Goal: Task Accomplishment & Management: Complete application form

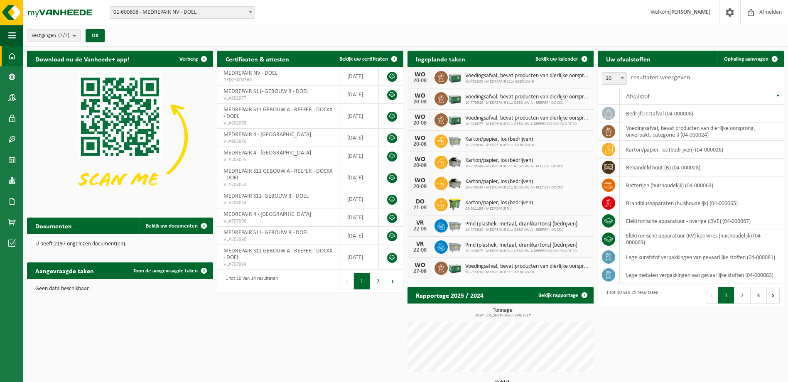
drag, startPoint x: 221, startPoint y: 323, endPoint x: 216, endPoint y: 323, distance: 5.8
click at [221, 323] on div "Download nu de Vanheede+ app! Verberg Certificaten & attesten Bekijk uw certifi…" at bounding box center [405, 250] width 761 height 406
click at [16, 180] on link "Rapportage" at bounding box center [11, 180] width 23 height 21
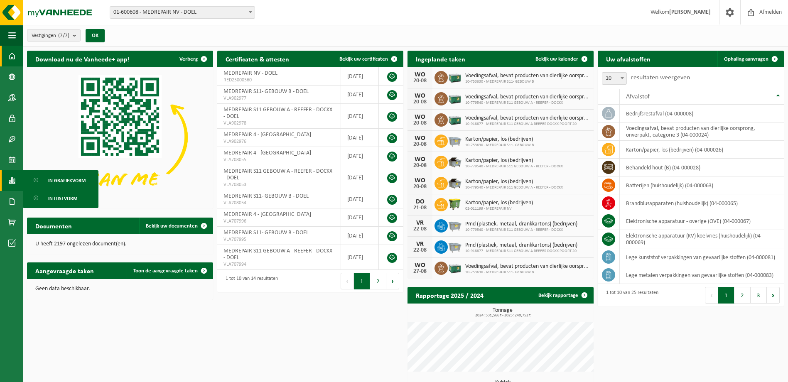
click at [16, 180] on link "Rapportage" at bounding box center [11, 180] width 23 height 21
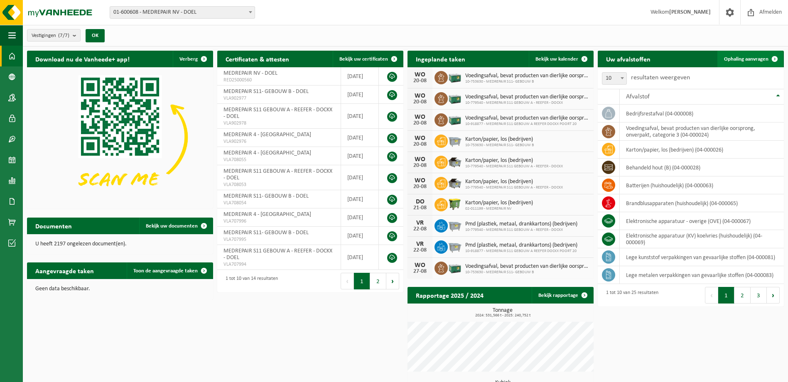
click at [744, 59] on span "Ophaling aanvragen" at bounding box center [746, 58] width 44 height 5
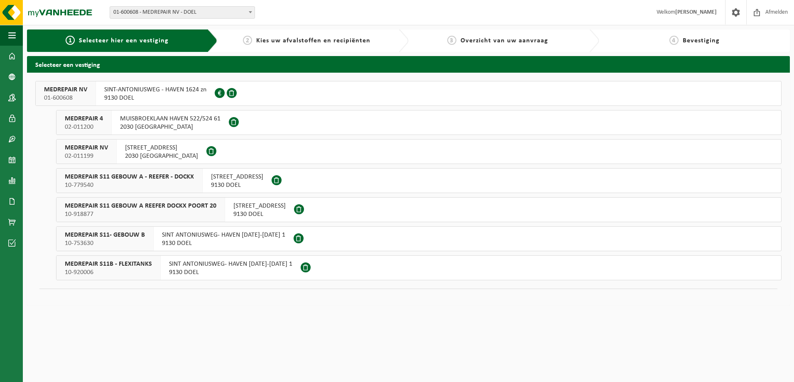
click at [121, 237] on span "MEDREPAIR S11- GEBOUW B" at bounding box center [105, 235] width 80 height 8
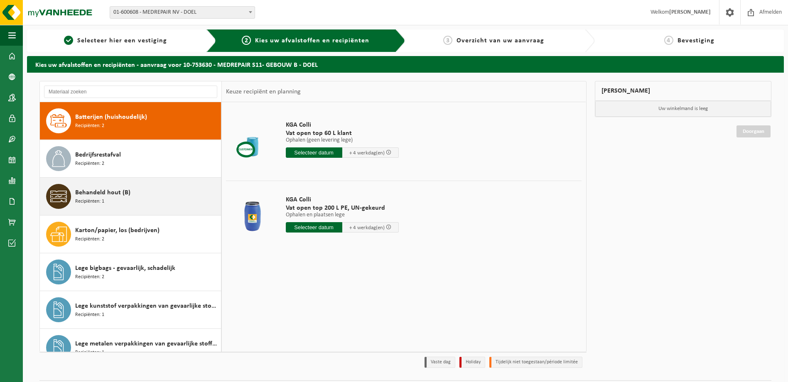
click at [127, 192] on span "Behandeld hout (B)" at bounding box center [102, 193] width 55 height 10
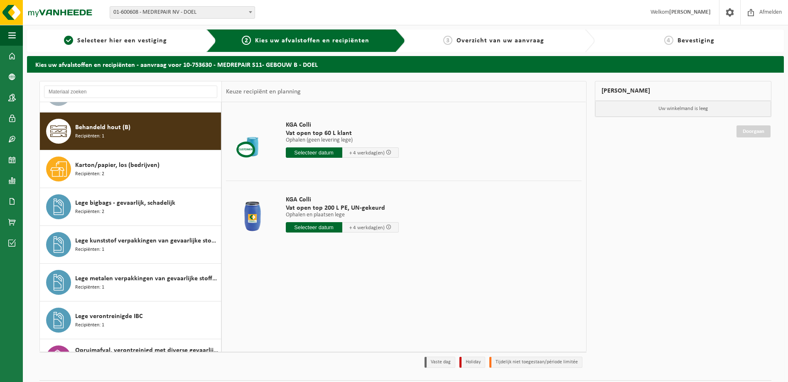
scroll to position [76, 0]
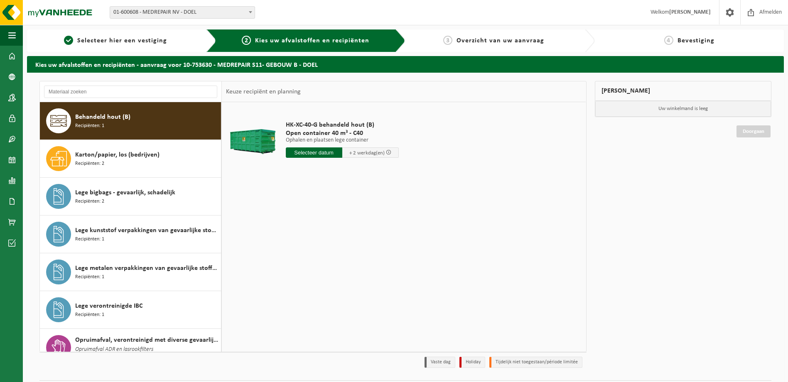
click at [310, 155] on input "text" at bounding box center [314, 152] width 56 height 10
click at [350, 240] on div "22" at bounding box center [351, 239] width 15 height 13
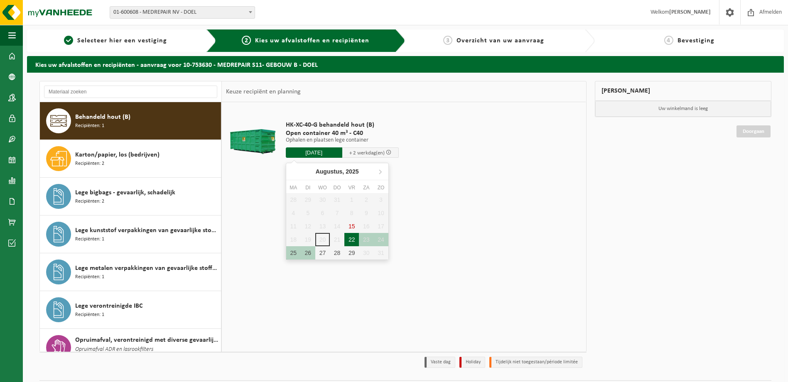
type input "Van 2025-08-22"
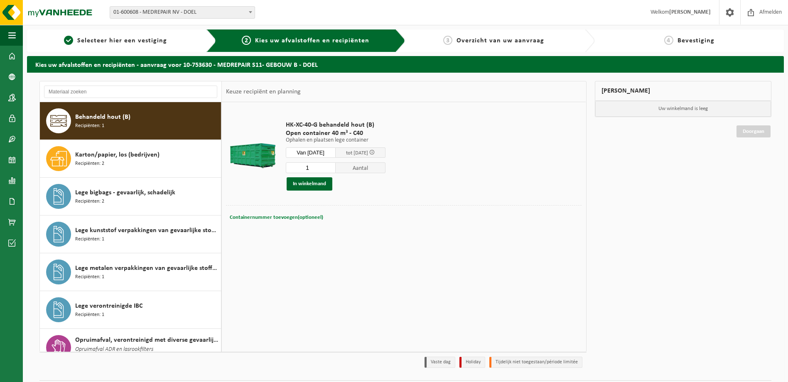
click at [300, 217] on span "Containernummer toevoegen(optioneel)" at bounding box center [276, 217] width 93 height 5
click at [284, 215] on input "text" at bounding box center [346, 217] width 174 height 11
type input "4"
type input "c"
type input "C40-1052"
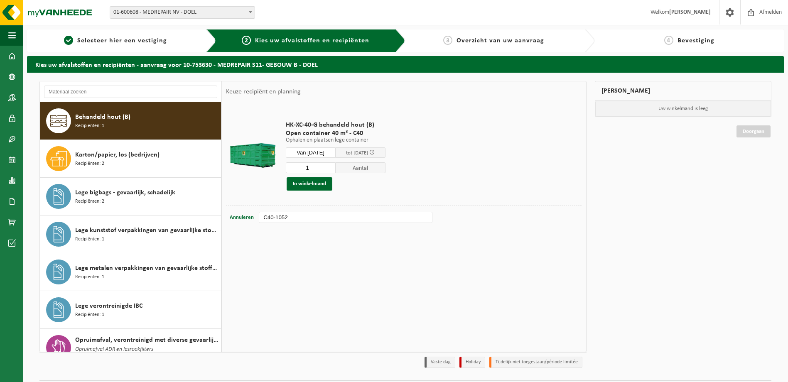
click at [313, 263] on div "HK-XC-40-G behandeld hout (B) Open container 40 m³ - C40 Ophalen en plaatsen le…" at bounding box center [404, 226] width 364 height 249
click at [316, 183] on button "In winkelmand" at bounding box center [310, 183] width 46 height 13
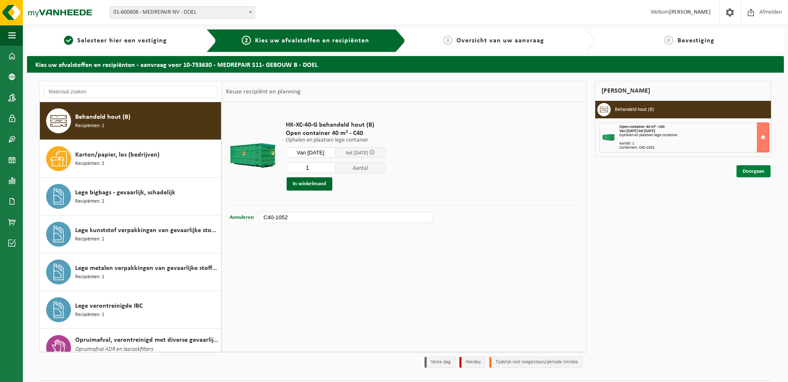
click at [748, 172] on link "Doorgaan" at bounding box center [753, 171] width 34 height 12
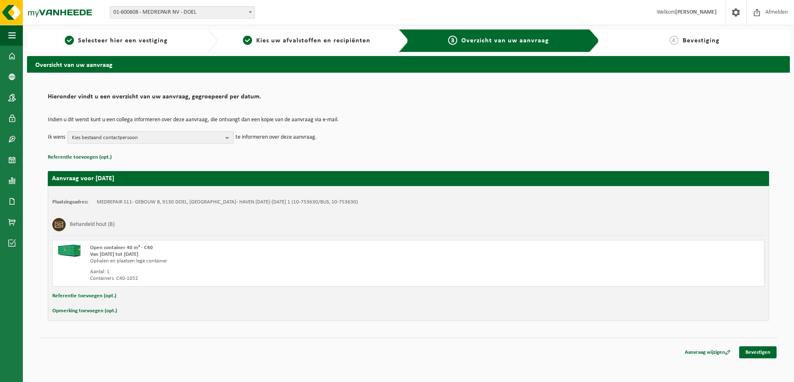
click at [232, 138] on b "button" at bounding box center [229, 138] width 7 height 12
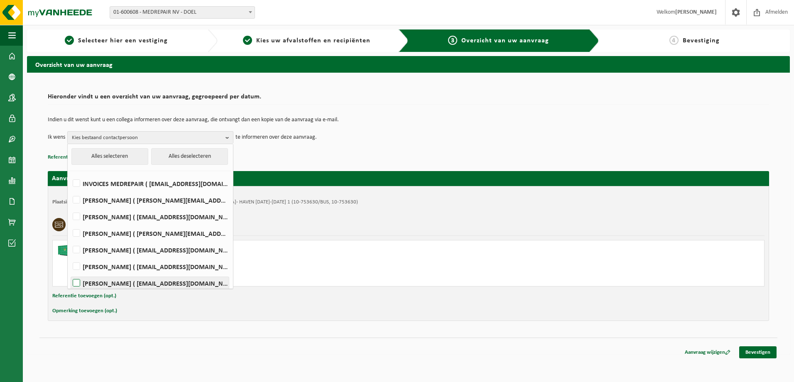
click at [78, 282] on label "JOHAN MEYS ( johan.meys@medrepair.eu )" at bounding box center [150, 283] width 158 height 12
click at [70, 273] on input "JOHAN MEYS ( johan.meys@medrepair.eu )" at bounding box center [69, 272] width 0 height 0
checkbox input "true"
click at [79, 217] on label "PETER DE CEUSTER ( pdeceuster@medrepair.eu )" at bounding box center [150, 217] width 158 height 12
click at [70, 206] on input "PETER DE CEUSTER ( pdeceuster@medrepair.eu )" at bounding box center [69, 206] width 0 height 0
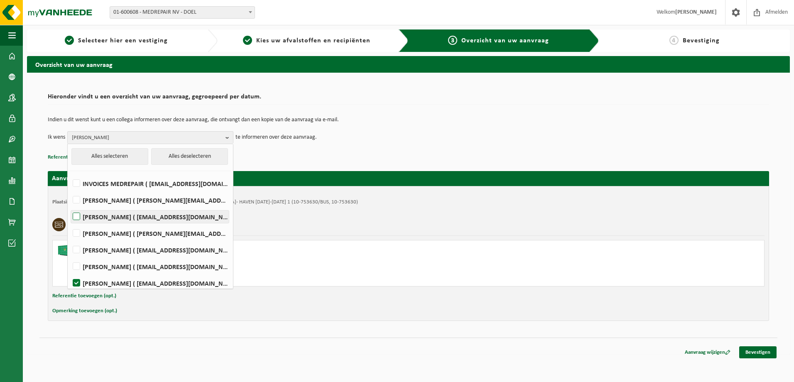
checkbox input "true"
click at [337, 196] on div "Plaatsingsadres: MEDREPAIR S11- GEBOUW B, 9130 DOEL, SINT ANTONIUSWEG- HAVEN 16…" at bounding box center [408, 253] width 721 height 135
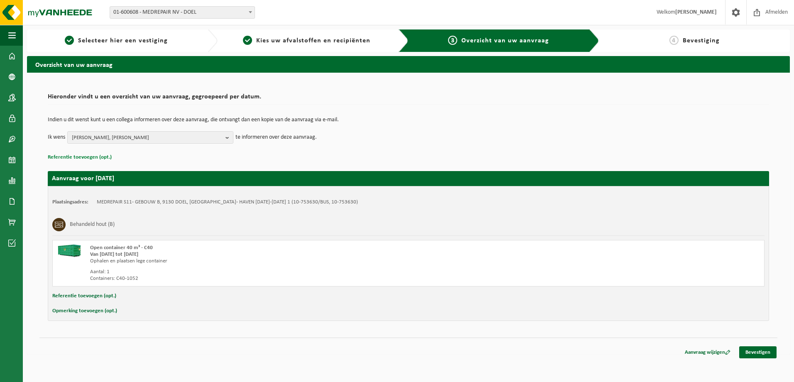
click at [99, 157] on button "Referentie toevoegen (opt.)" at bounding box center [80, 157] width 64 height 11
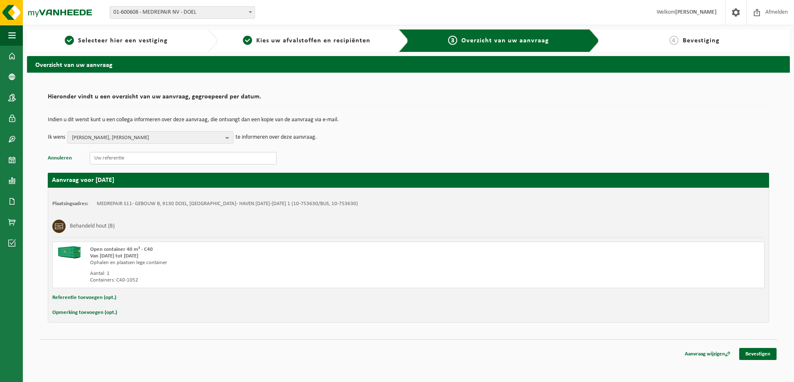
click at [101, 160] on input "text" at bounding box center [183, 158] width 187 height 12
paste input "S11TD.D2133.200820251242"
type input "S11TD.D2133.200820251242"
click at [96, 299] on button "Referentie toevoegen (opt.)" at bounding box center [84, 297] width 64 height 11
click at [106, 297] on input "text" at bounding box center [424, 298] width 663 height 12
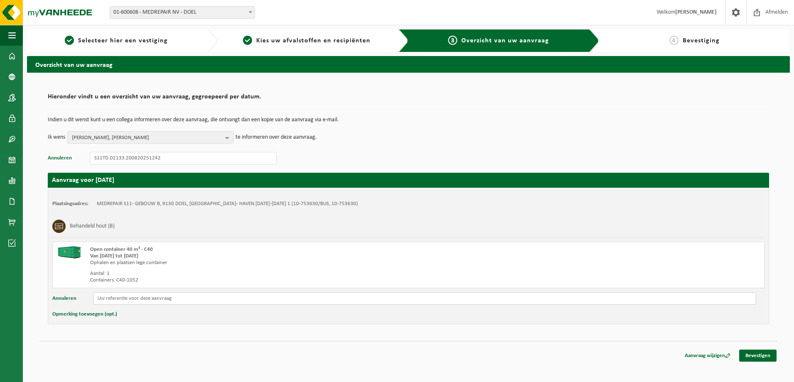
paste input "S11TD.D2133.200820251242"
type input "S11TD.D2133.200820251242"
click at [91, 316] on button "Opmerking toevoegen (opt.)" at bounding box center [84, 314] width 65 height 11
click at [104, 316] on input "text" at bounding box center [424, 315] width 663 height 12
drag, startPoint x: 375, startPoint y: 315, endPoint x: 384, endPoint y: 312, distance: 8.8
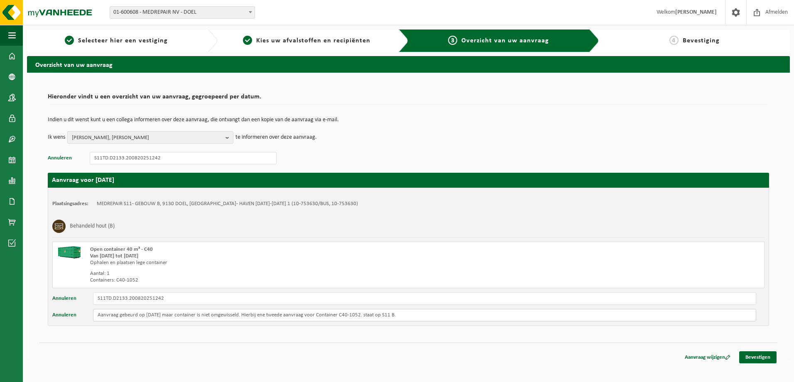
click at [375, 314] on input "Aanvraag gebeurd op 11/05/2025 maar container is niet omgewisseld. Hierbij ene …" at bounding box center [424, 315] width 663 height 12
click at [373, 317] on input "Aanvraag gebeurd op 11/05/2025 maar container is niet omgewisseld. Hierbij ene …" at bounding box center [424, 315] width 663 height 12
type input "Aanvraag gebeurd op 11/05/2025 maar container is niet omgewisseld. Hierbij ene …"
click at [756, 355] on link "Bevestigen" at bounding box center [757, 357] width 37 height 12
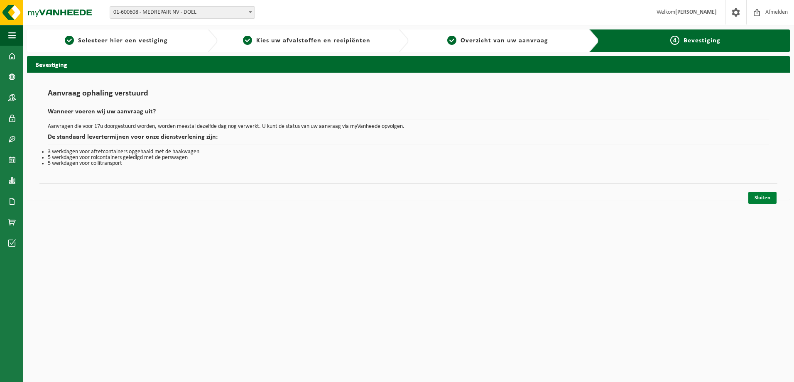
click at [763, 196] on link "Sluiten" at bounding box center [762, 198] width 28 height 12
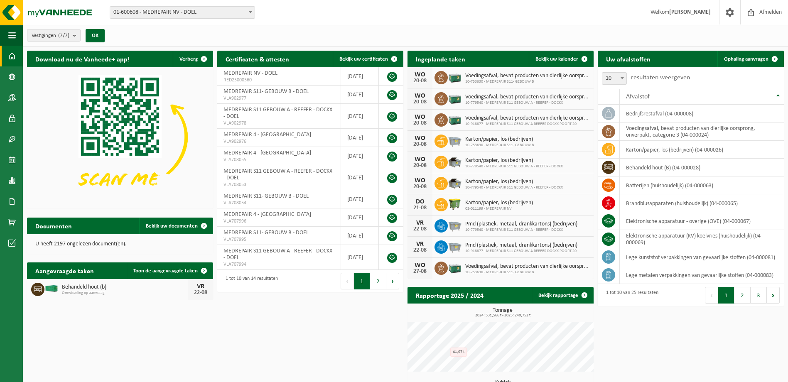
click at [98, 291] on span "Omwisseling op aanvraag" at bounding box center [125, 293] width 126 height 5
drag, startPoint x: 47, startPoint y: 285, endPoint x: 42, endPoint y: 288, distance: 5.6
click at [47, 286] on img at bounding box center [51, 288] width 14 height 7
drag, startPoint x: 39, startPoint y: 289, endPoint x: 200, endPoint y: 297, distance: 160.6
click at [39, 289] on icon at bounding box center [38, 290] width 8 height 6
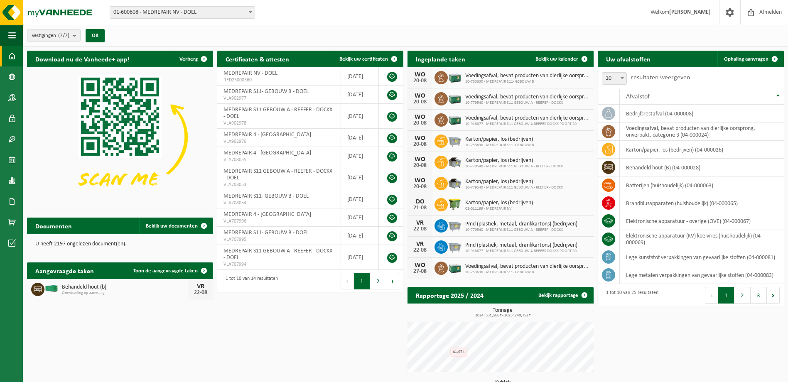
click at [204, 290] on div "22-08" at bounding box center [200, 293] width 17 height 6
click at [168, 273] on span "Toon de aangevraagde taken" at bounding box center [165, 270] width 64 height 5
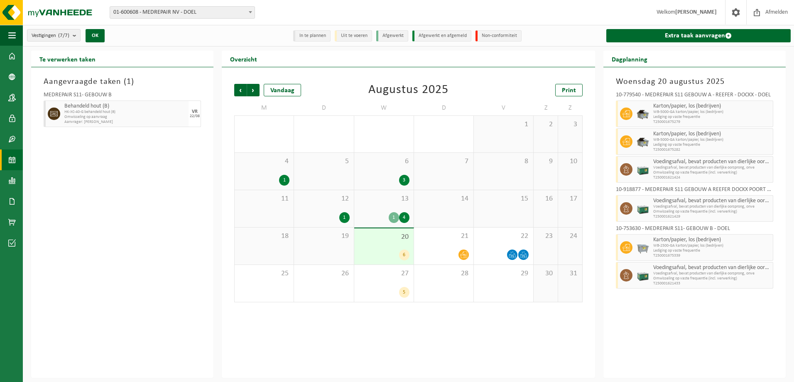
click at [91, 110] on span "HK-XC-40-G behandeld hout (B)" at bounding box center [125, 112] width 122 height 5
drag, startPoint x: 91, startPoint y: 110, endPoint x: 186, endPoint y: 108, distance: 95.5
click at [186, 108] on span "Behandeld hout (B)" at bounding box center [125, 106] width 122 height 7
drag, startPoint x: 52, startPoint y: 114, endPoint x: 46, endPoint y: 152, distance: 38.4
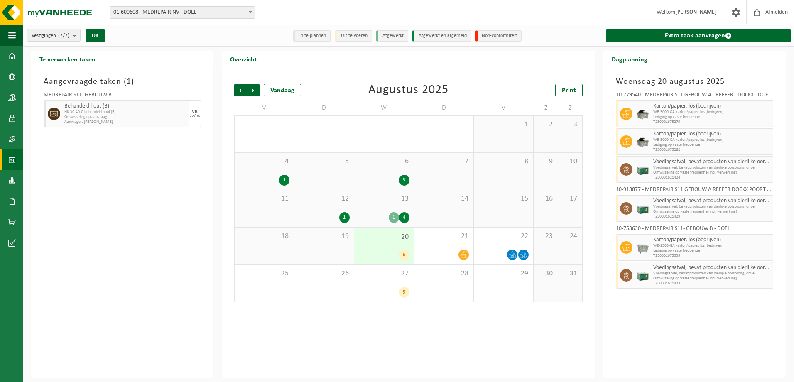
click at [46, 157] on div "Aangevraagde taken ( 1 ) MEDREPAIR S11- GEBOUW B Behandeld hout (B) HK-XC-40-G …" at bounding box center [122, 222] width 182 height 311
click at [65, 116] on span "Omwisseling op aanvraag" at bounding box center [125, 117] width 122 height 5
drag, startPoint x: 65, startPoint y: 116, endPoint x: 87, endPoint y: 160, distance: 48.7
click at [87, 160] on div "Aangevraagde taken ( 1 ) MEDREPAIR S11- GEBOUW B Behandeld hout (B) HK-XC-40-G …" at bounding box center [122, 222] width 182 height 311
